Goal: Information Seeking & Learning: Learn about a topic

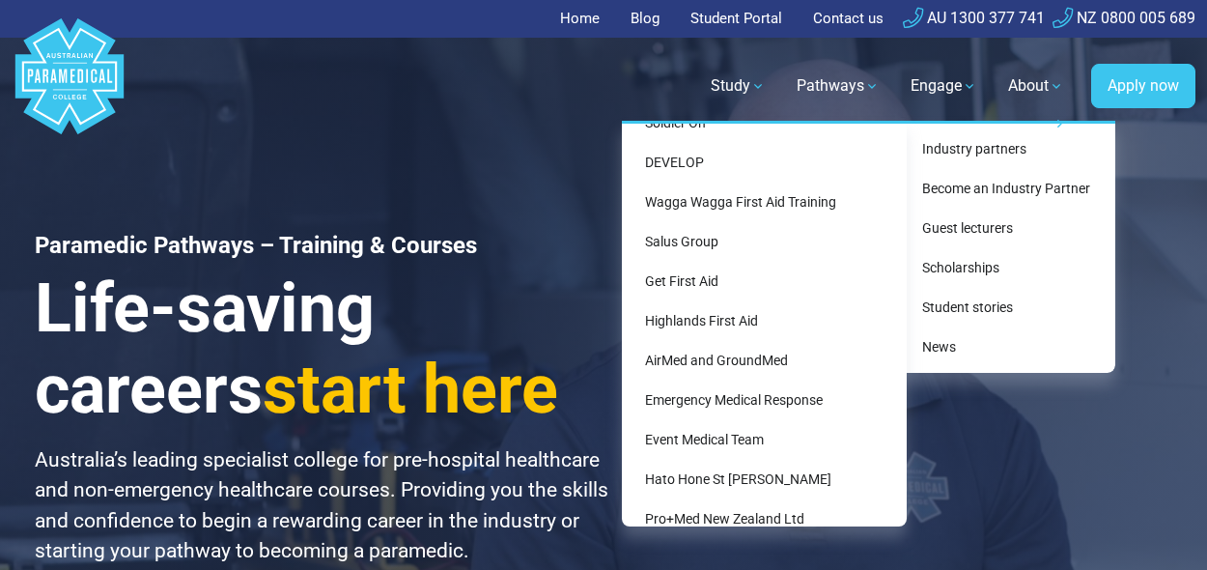
scroll to position [480, 0]
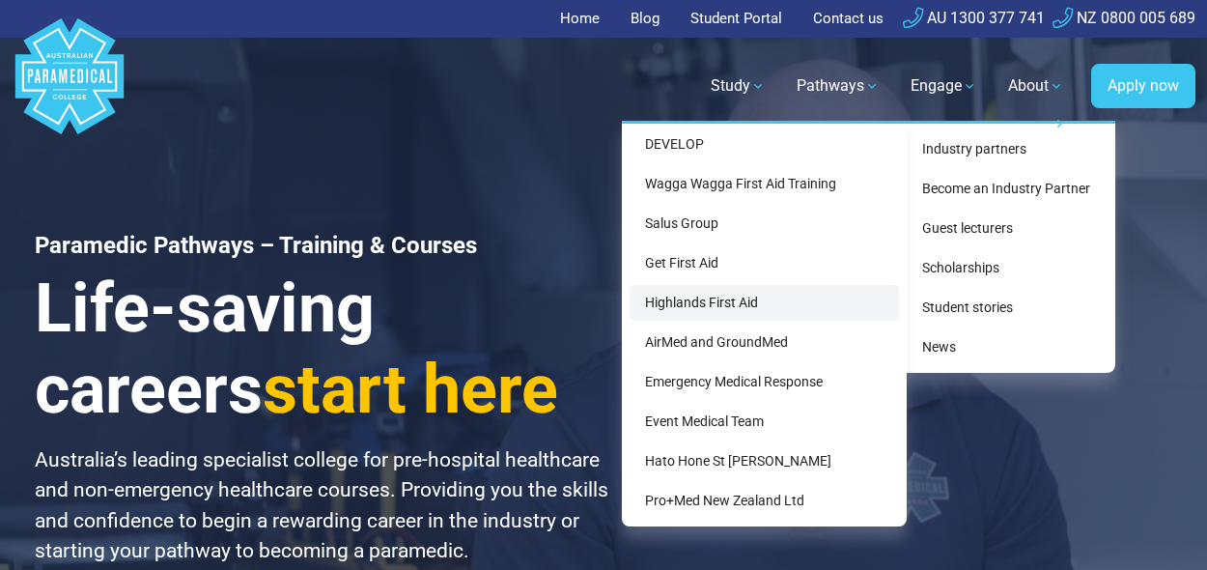
click at [785, 299] on link "Highlands First Aid" at bounding box center [763, 303] width 269 height 36
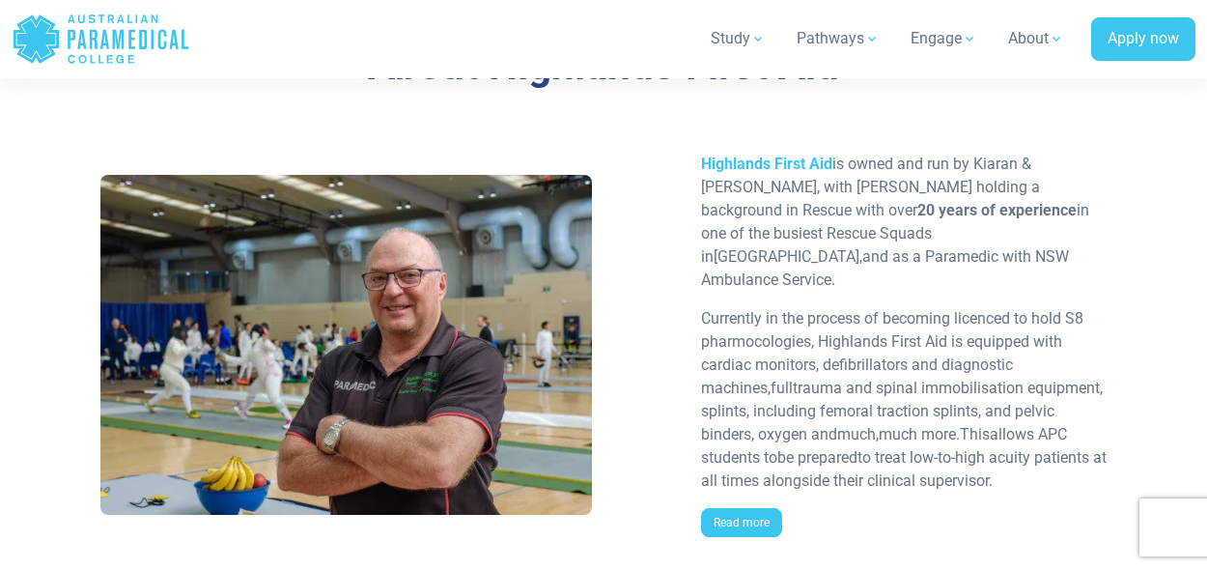
scroll to position [1572, 0]
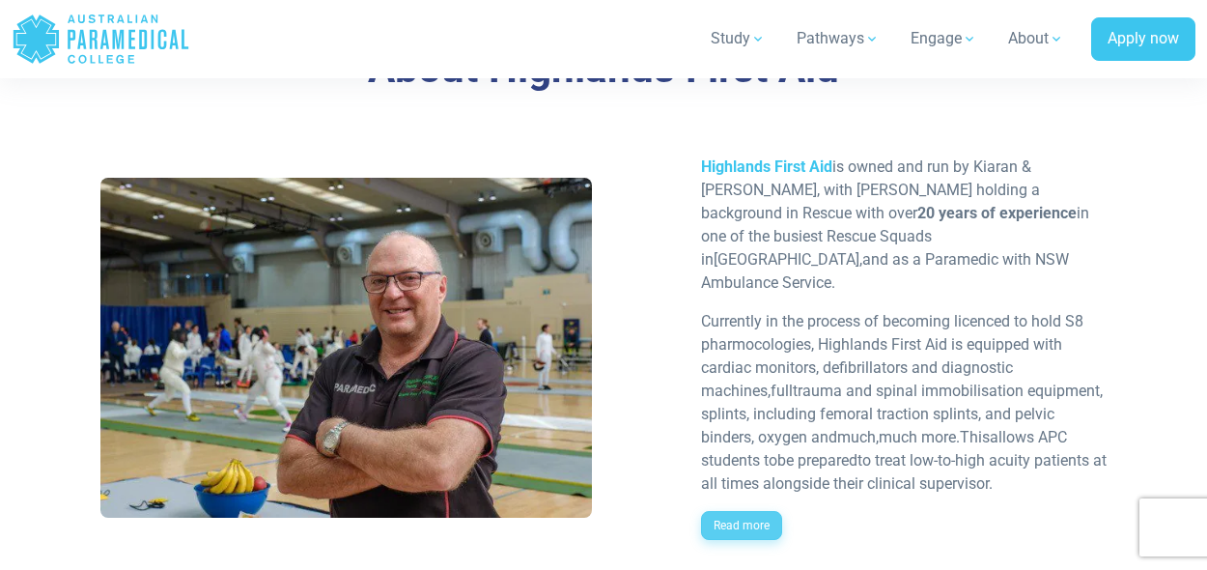
click at [717, 511] on link "Read more" at bounding box center [741, 525] width 81 height 29
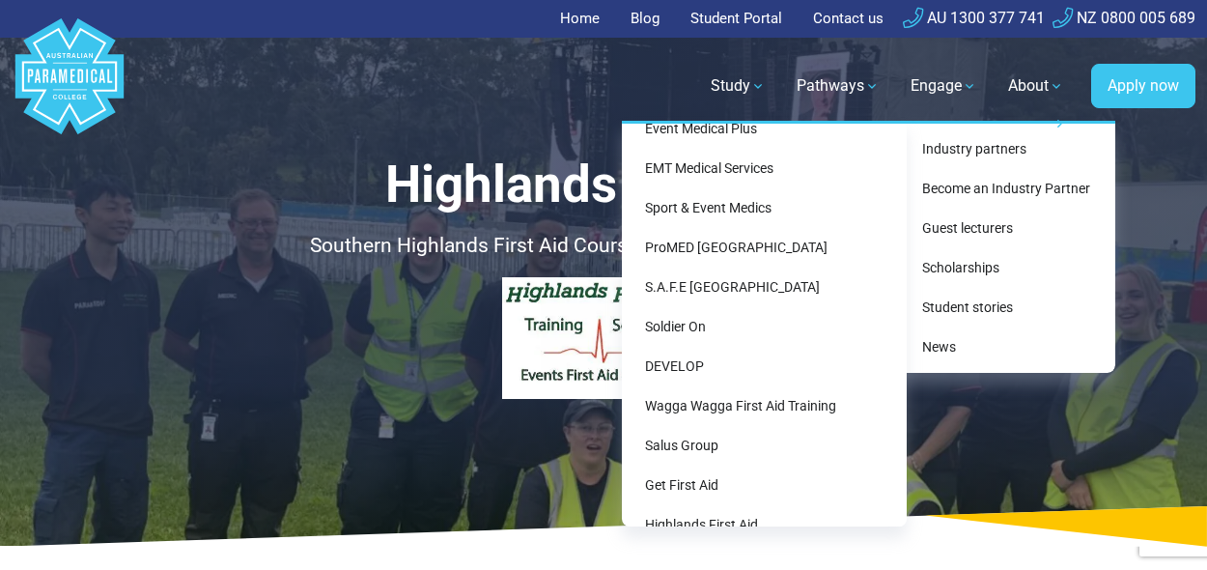
scroll to position [398, 0]
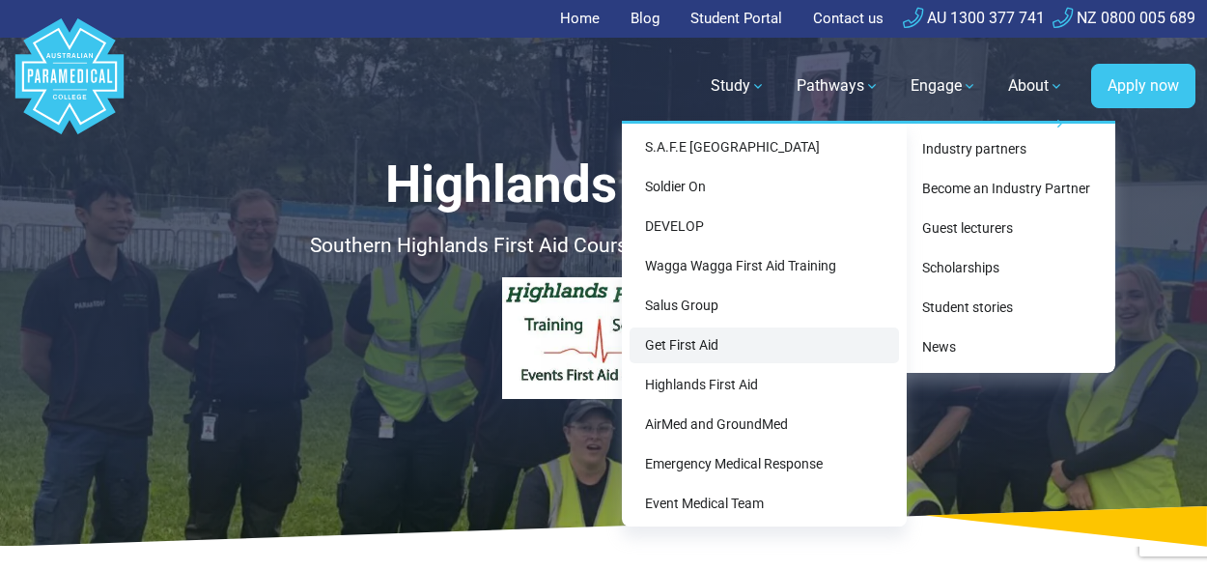
click at [808, 344] on link "Get First Aid" at bounding box center [763, 345] width 269 height 36
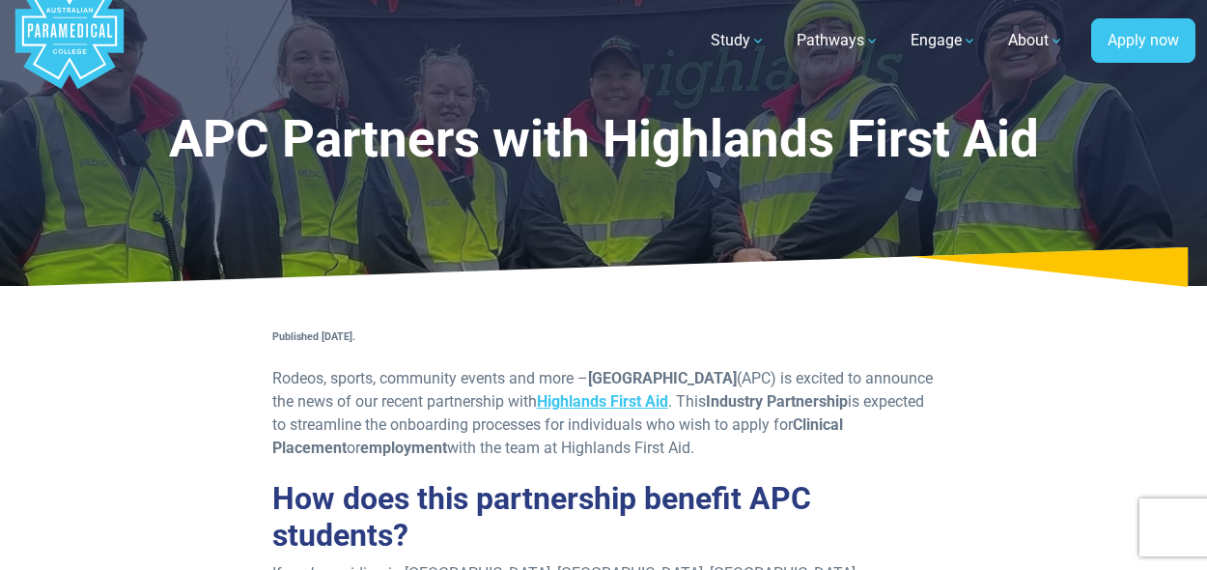
scroll to position [47, 0]
